Goal: Task Accomplishment & Management: Use online tool/utility

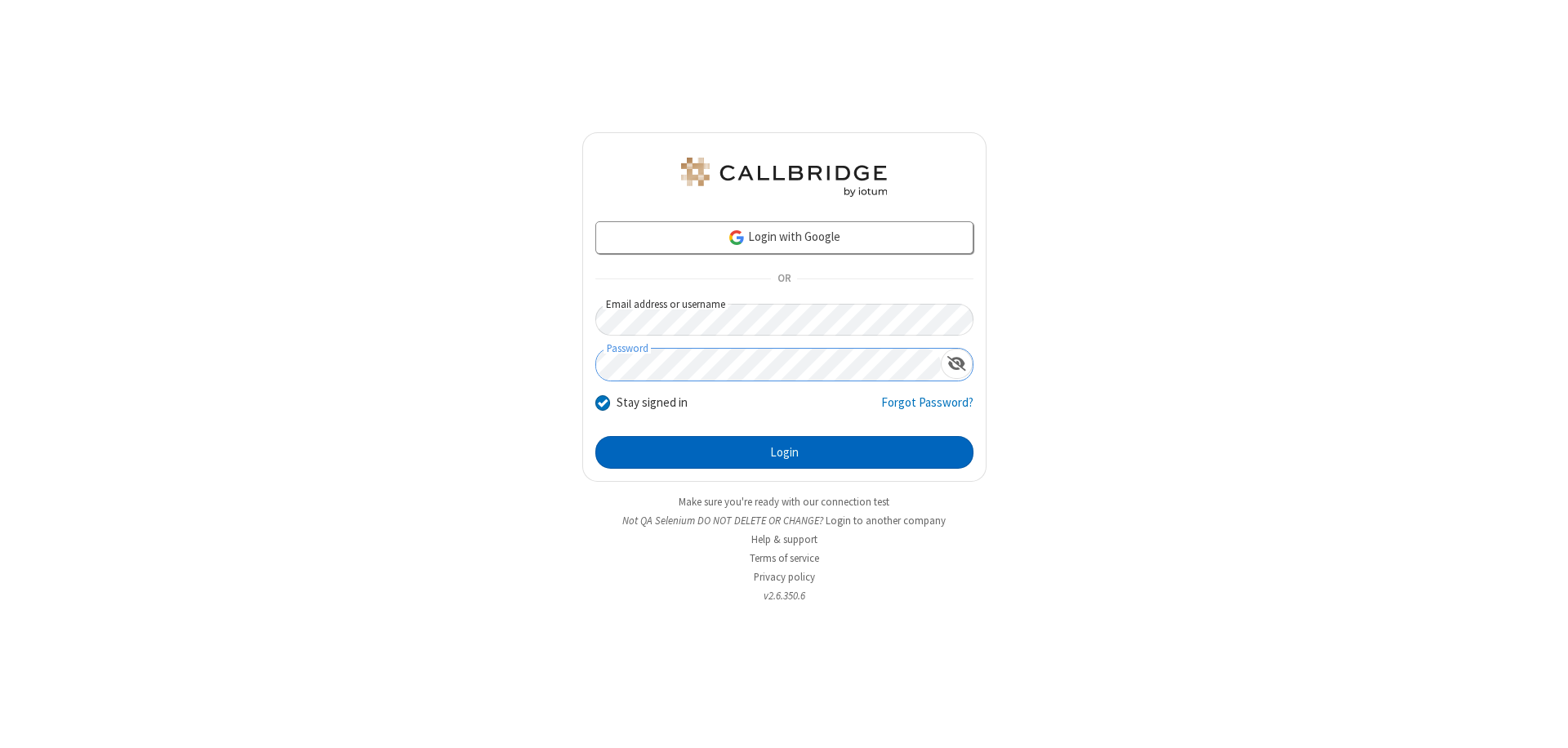
click at [784, 452] on button "Login" at bounding box center [784, 453] width 378 height 33
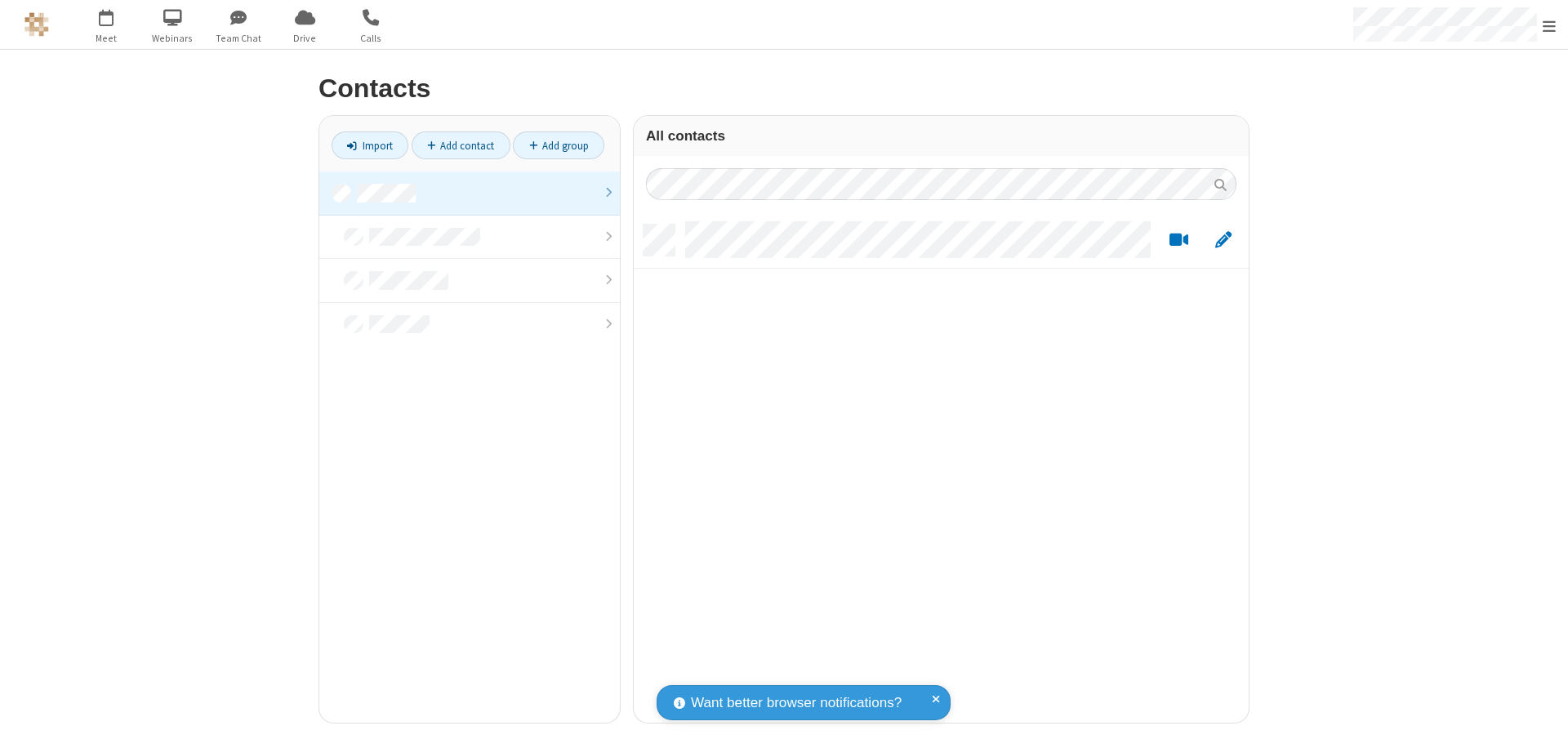
scroll to position [498, 603]
click at [469, 193] on link at bounding box center [469, 193] width 300 height 44
click at [370, 146] on link "Import" at bounding box center [370, 146] width 77 height 28
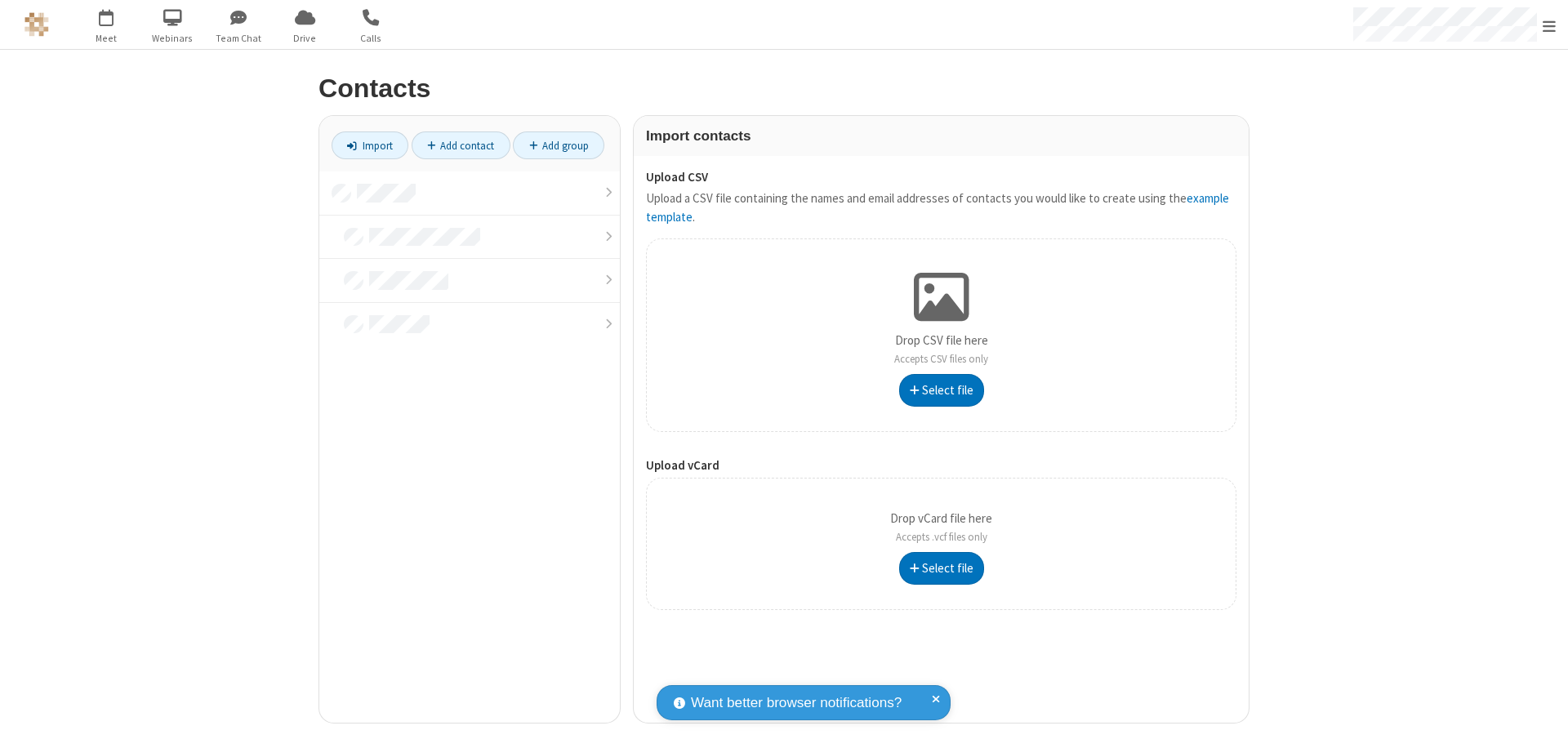
type input "C:\fakepath\excel_file.xlsx"
